Goal: Use online tool/utility: Utilize a website feature to perform a specific function

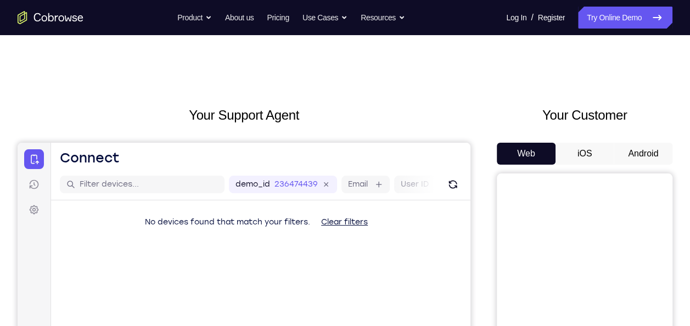
click at [644, 154] on button "Android" at bounding box center [643, 154] width 59 height 22
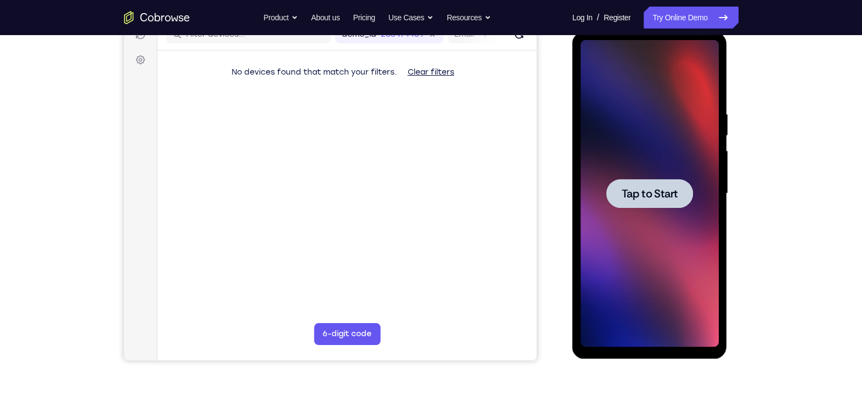
click at [653, 184] on div at bounding box center [649, 193] width 87 height 29
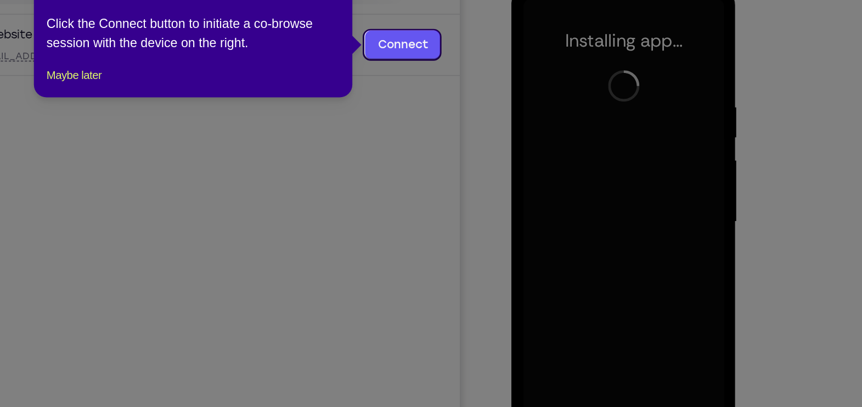
scroll to position [119, 0]
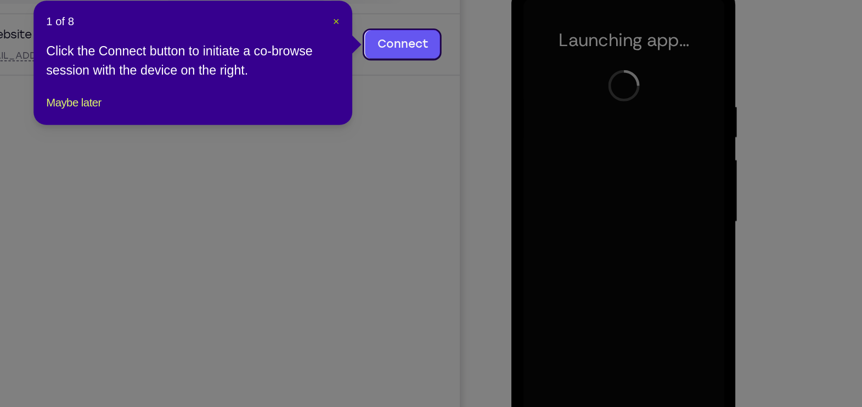
click at [451, 86] on span "×" at bounding box center [451, 86] width 4 height 9
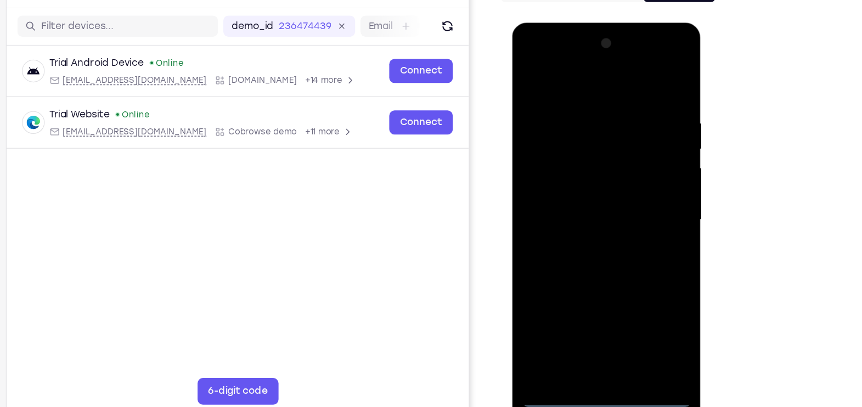
click at [590, 325] on div at bounding box center [589, 184] width 138 height 307
click at [639, 278] on div at bounding box center [589, 184] width 138 height 307
click at [563, 82] on div at bounding box center [589, 184] width 138 height 307
click at [635, 178] on div at bounding box center [589, 184] width 138 height 307
click at [578, 205] on div at bounding box center [589, 184] width 138 height 307
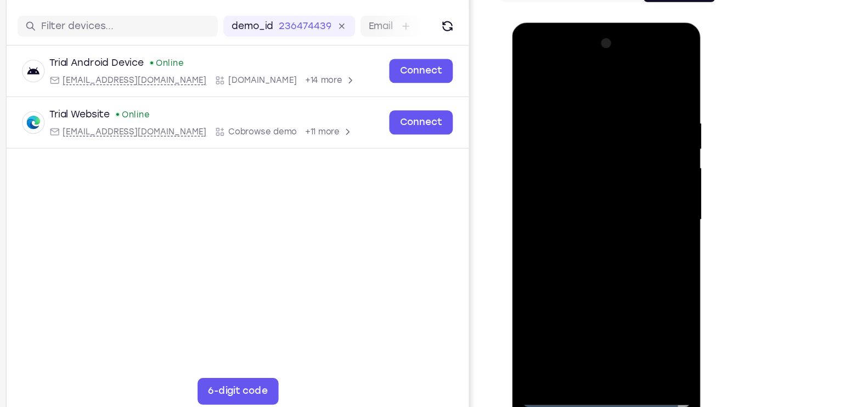
click at [577, 175] on div at bounding box center [589, 184] width 138 height 307
click at [564, 167] on div at bounding box center [589, 184] width 138 height 307
click at [578, 181] on div at bounding box center [589, 184] width 138 height 307
click at [580, 222] on div at bounding box center [589, 184] width 138 height 307
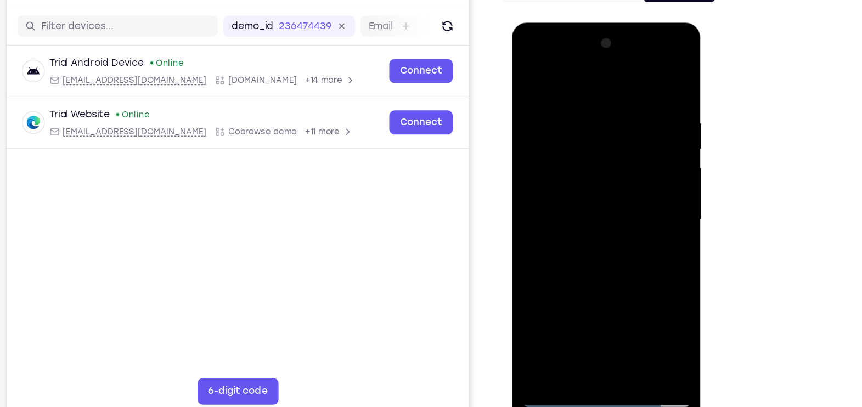
click at [580, 222] on div at bounding box center [589, 184] width 138 height 307
click at [590, 240] on div at bounding box center [589, 184] width 138 height 307
click at [647, 309] on div at bounding box center [589, 184] width 138 height 307
click at [651, 75] on div at bounding box center [589, 184] width 138 height 307
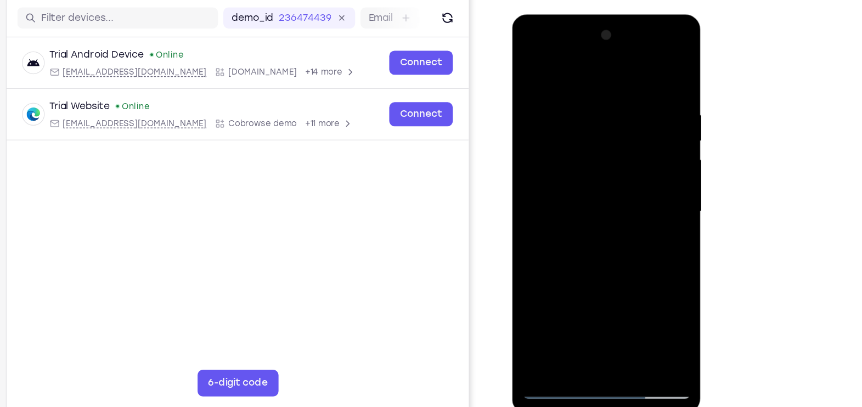
click at [531, 92] on div at bounding box center [589, 175] width 138 height 307
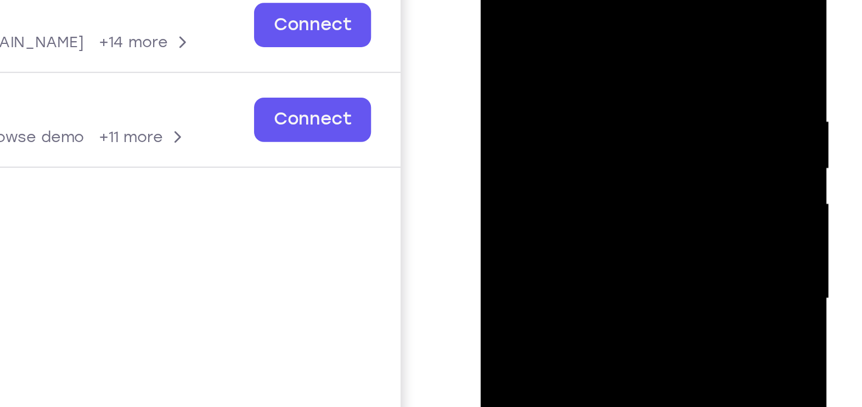
click at [527, 57] on div at bounding box center [558, 98] width 138 height 307
click at [498, 0] on div at bounding box center [558, 98] width 138 height 307
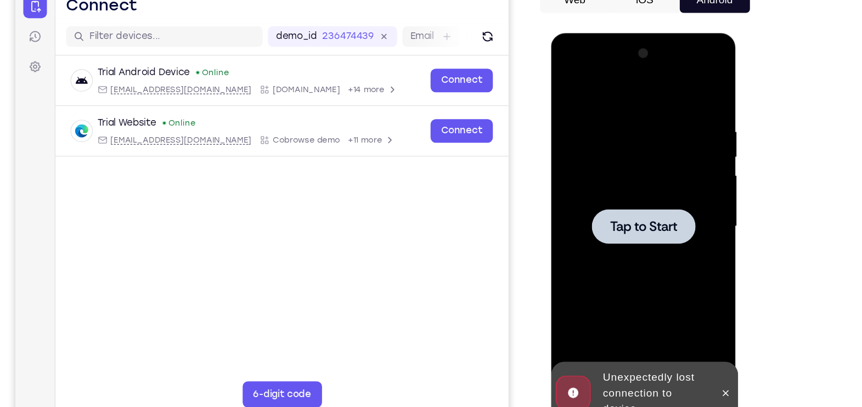
click at [619, 199] on span "Tap to Start" at bounding box center [628, 194] width 56 height 11
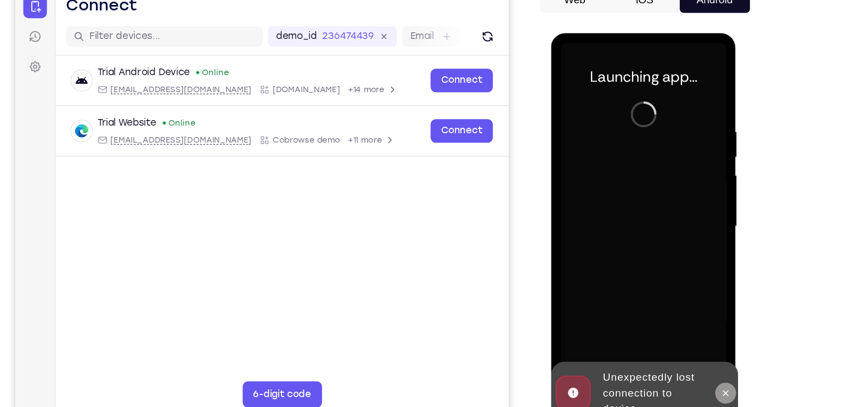
click at [689, 325] on icon at bounding box center [697, 334] width 9 height 9
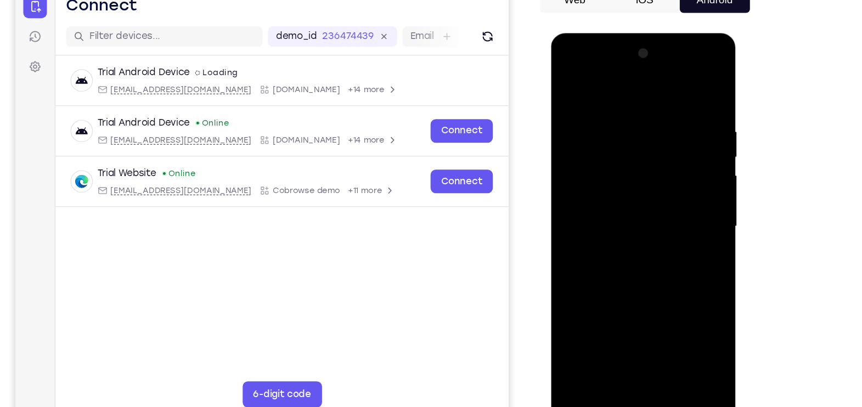
click at [631, 325] on div at bounding box center [628, 194] width 138 height 307
click at [676, 296] on div at bounding box center [628, 194] width 138 height 307
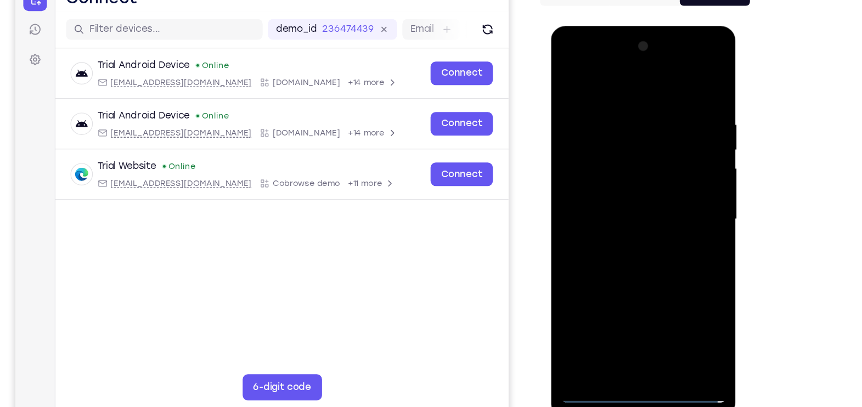
click at [620, 83] on div at bounding box center [628, 187] width 138 height 307
click at [681, 181] on div at bounding box center [628, 187] width 138 height 307
click at [617, 300] on div at bounding box center [628, 187] width 138 height 307
click at [616, 205] on div at bounding box center [628, 187] width 138 height 307
click at [598, 183] on div at bounding box center [628, 187] width 138 height 307
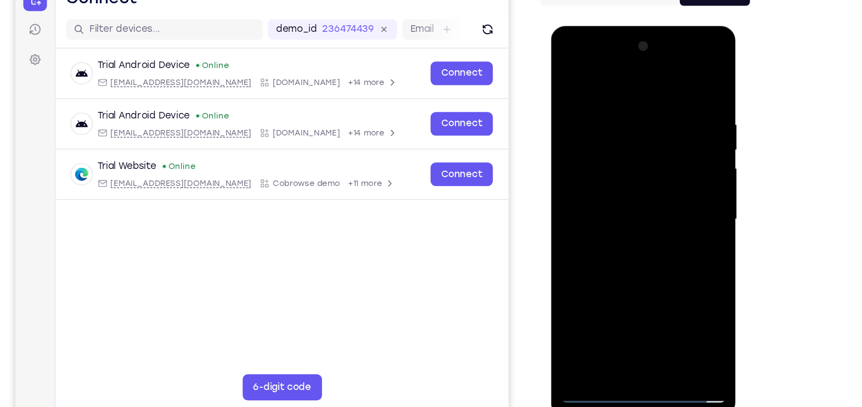
click at [614, 171] on div at bounding box center [628, 187] width 138 height 307
click at [620, 185] on div at bounding box center [628, 187] width 138 height 307
click at [630, 226] on div at bounding box center [628, 187] width 138 height 307
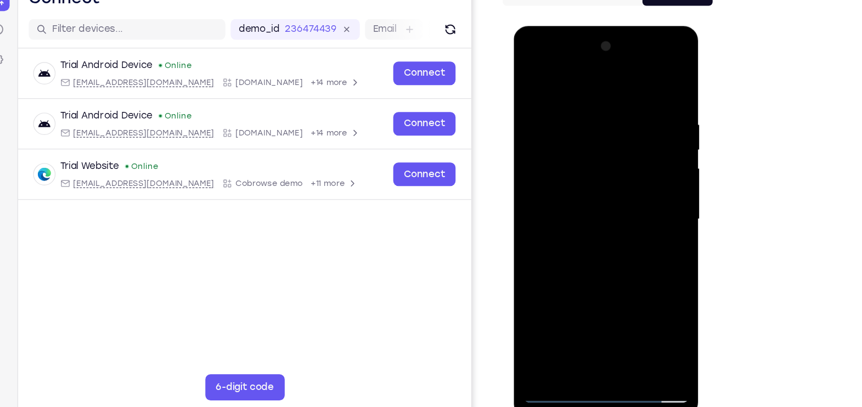
click at [606, 227] on div at bounding box center [591, 187] width 138 height 307
click at [615, 225] on div at bounding box center [591, 187] width 138 height 307
click at [576, 103] on div at bounding box center [591, 187] width 138 height 307
click at [586, 245] on div at bounding box center [591, 187] width 138 height 307
click at [570, 103] on div at bounding box center [591, 187] width 138 height 307
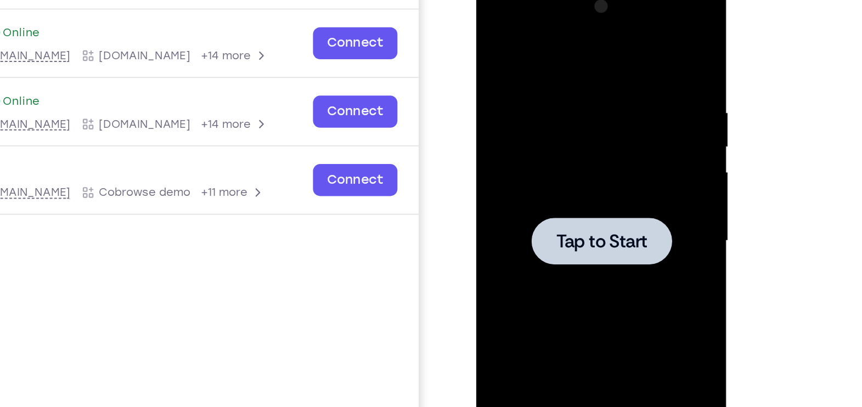
click at [583, 136] on div at bounding box center [553, 141] width 87 height 29
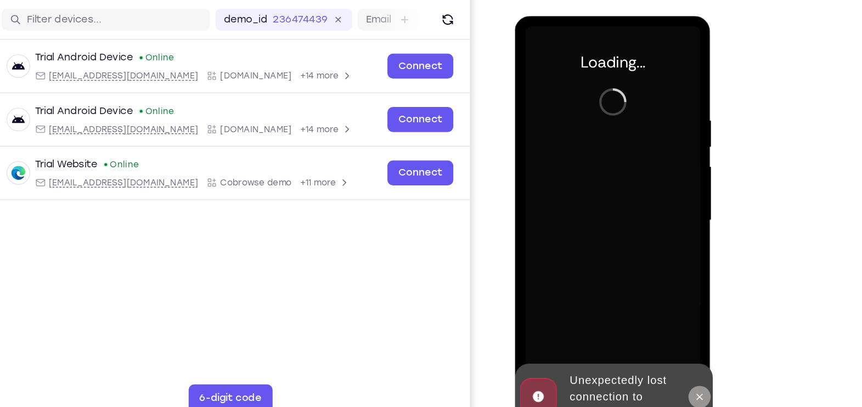
click at [661, 313] on icon at bounding box center [660, 317] width 9 height 9
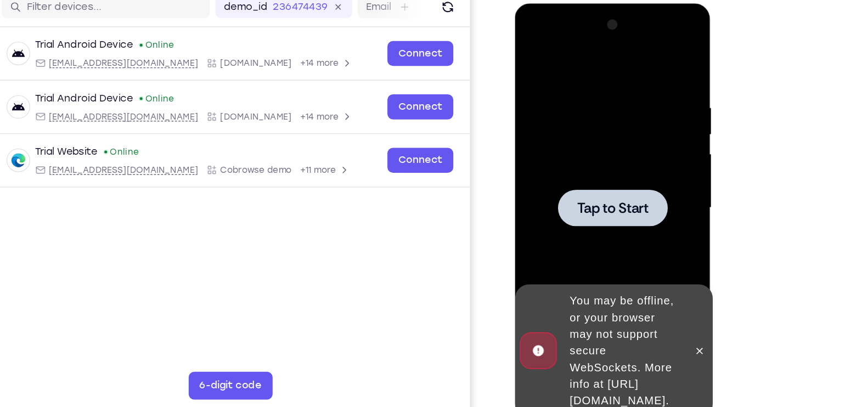
click at [612, 148] on div at bounding box center [592, 165] width 138 height 307
click at [666, 269] on button at bounding box center [661, 278] width 18 height 18
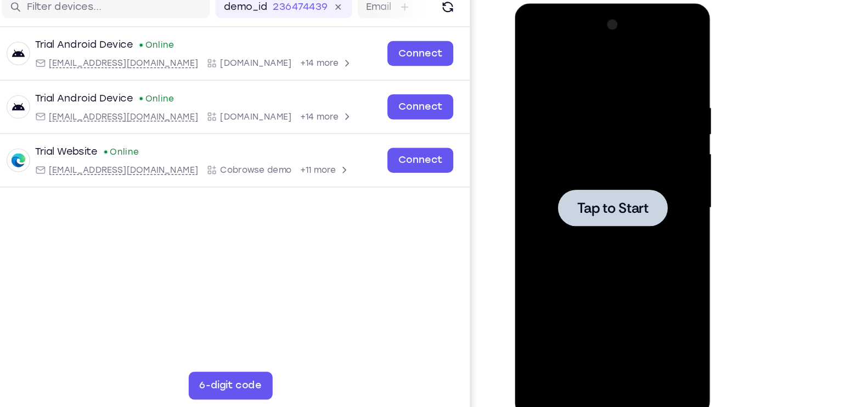
click at [585, 163] on span "Tap to Start" at bounding box center [592, 165] width 56 height 11
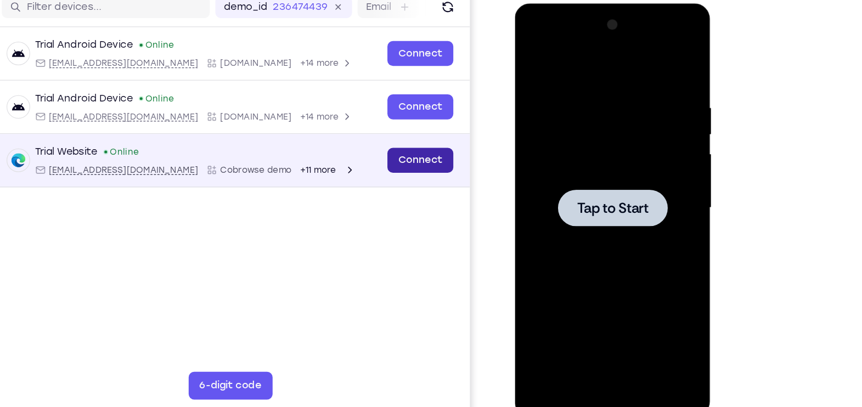
click at [316, 119] on link "Connect" at bounding box center [321, 118] width 52 height 20
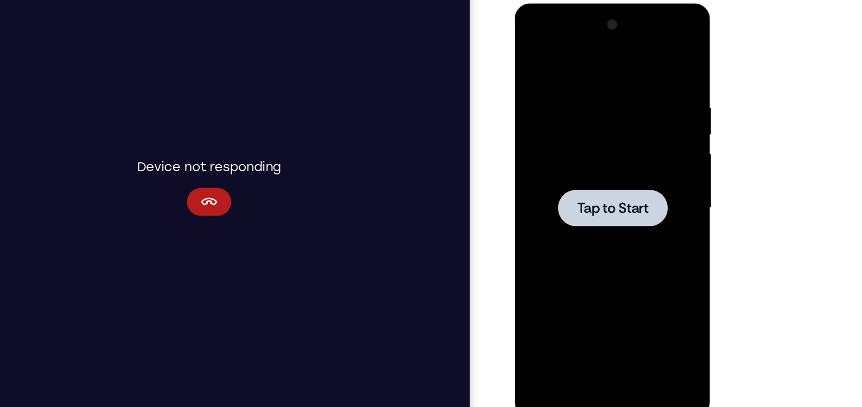
click at [586, 221] on div at bounding box center [592, 165] width 138 height 307
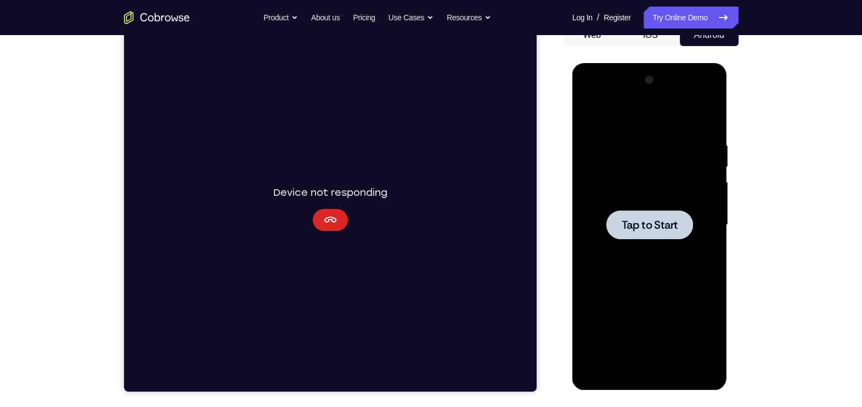
click at [328, 223] on icon "Cancel" at bounding box center [329, 219] width 13 height 13
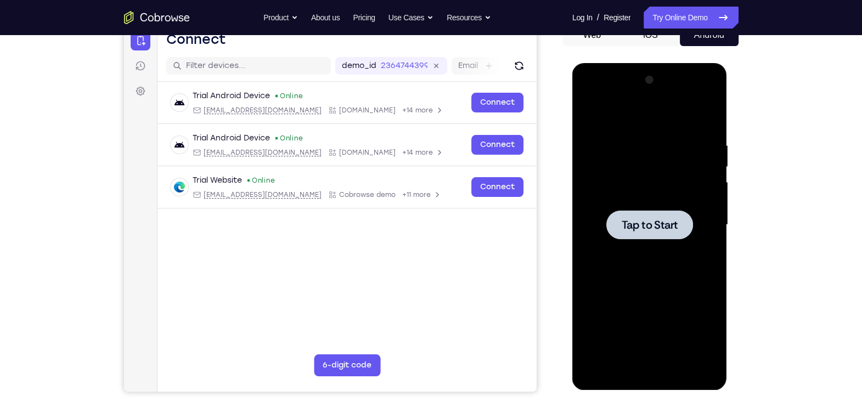
click at [647, 222] on span "Tap to Start" at bounding box center [650, 225] width 56 height 11
click at [519, 66] on icon "Refresh" at bounding box center [518, 65] width 11 height 11
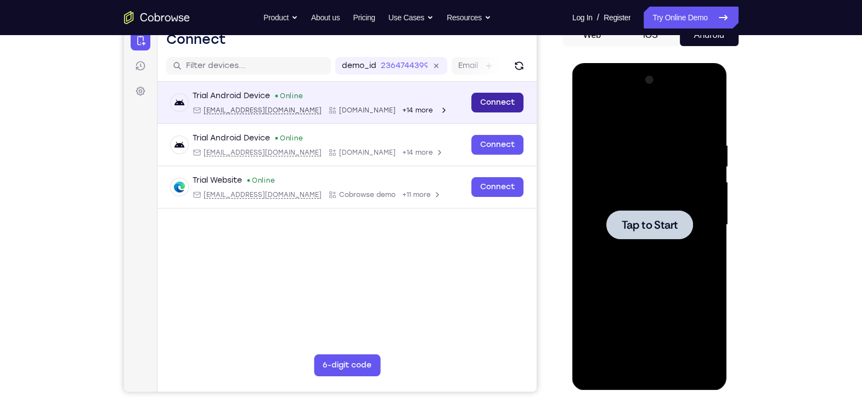
click at [513, 94] on link "Connect" at bounding box center [497, 103] width 52 height 20
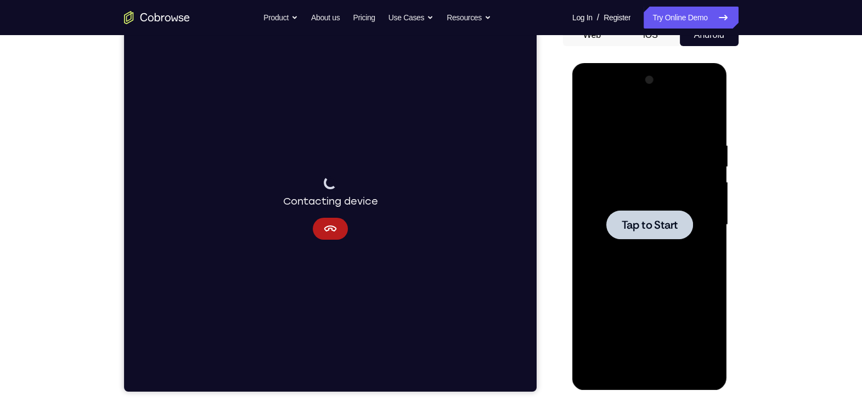
click at [667, 188] on div at bounding box center [650, 224] width 138 height 307
click at [689, 25] on link "Try Online Demo" at bounding box center [691, 18] width 94 height 22
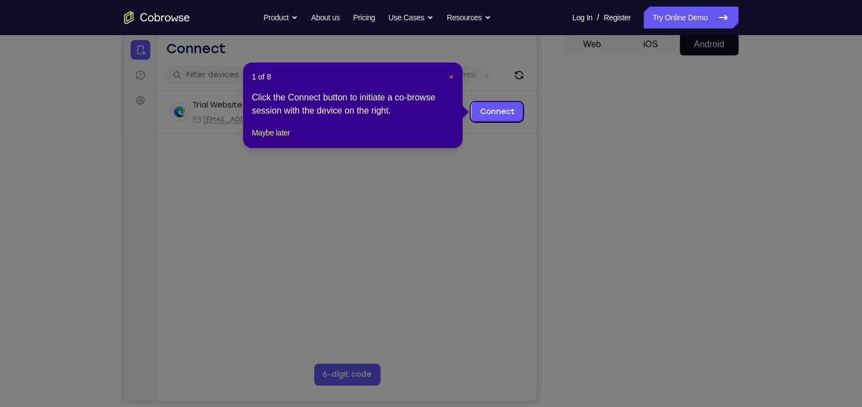
click at [451, 75] on span "×" at bounding box center [451, 76] width 4 height 9
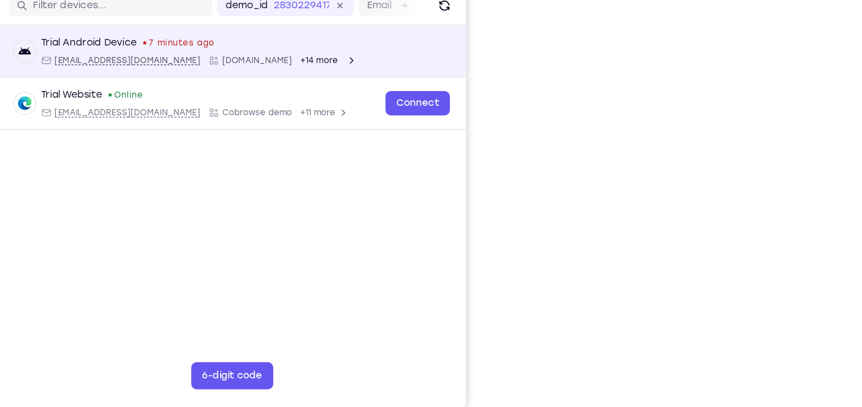
scroll to position [109, 0]
